Goal: Go to known website: Access a specific website the user already knows

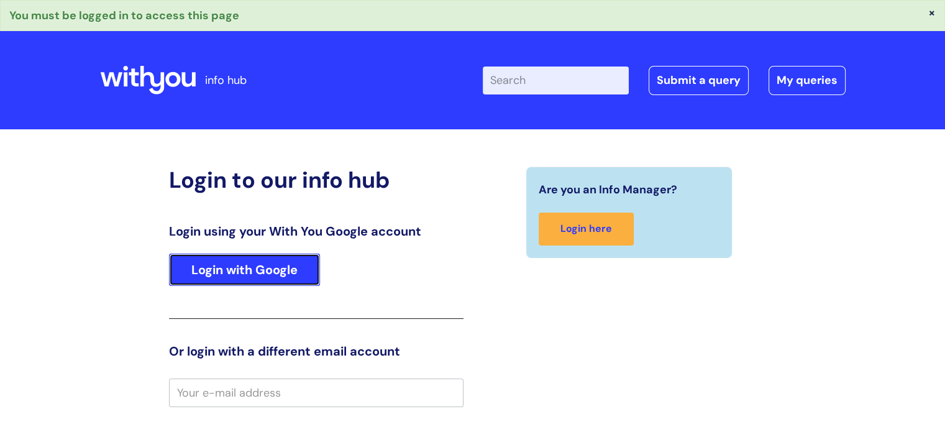
click at [246, 273] on link "Login with Google" at bounding box center [244, 270] width 151 height 32
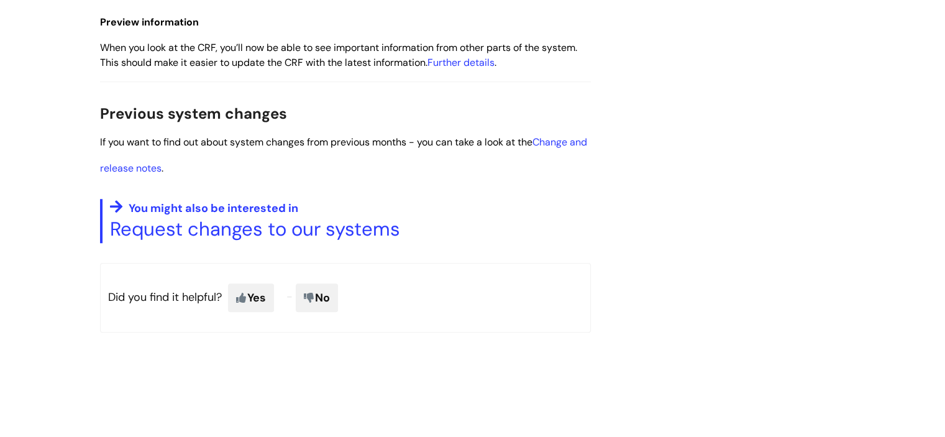
scroll to position [1057, 0]
